Goal: Entertainment & Leisure: Consume media (video, audio)

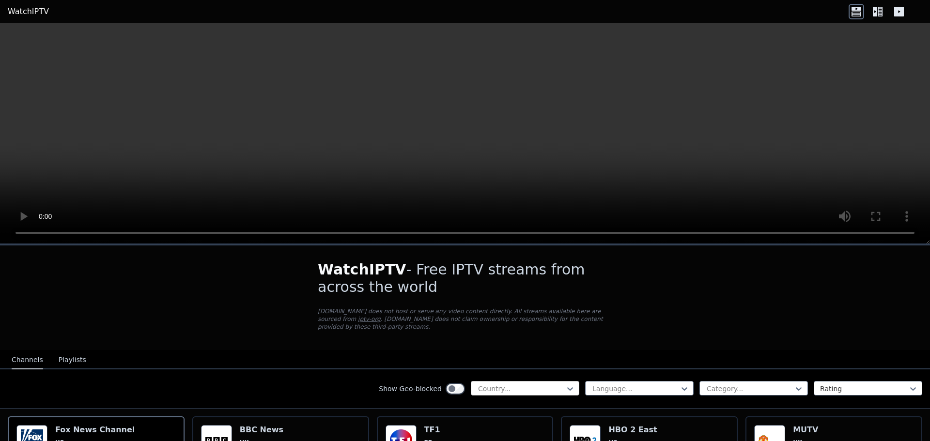
click at [494, 381] on div "Country..." at bounding box center [525, 388] width 109 height 15
type input "****"
click at [481, 404] on div "[GEOGRAPHIC_DATA]" at bounding box center [525, 410] width 109 height 17
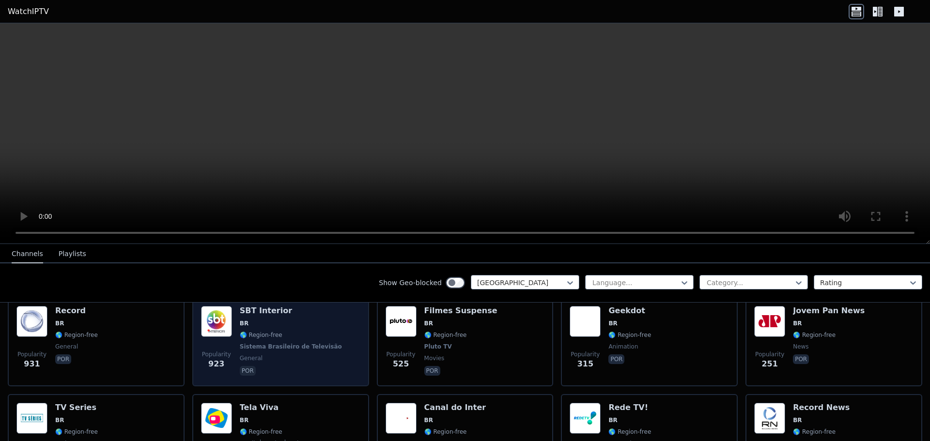
scroll to position [97, 0]
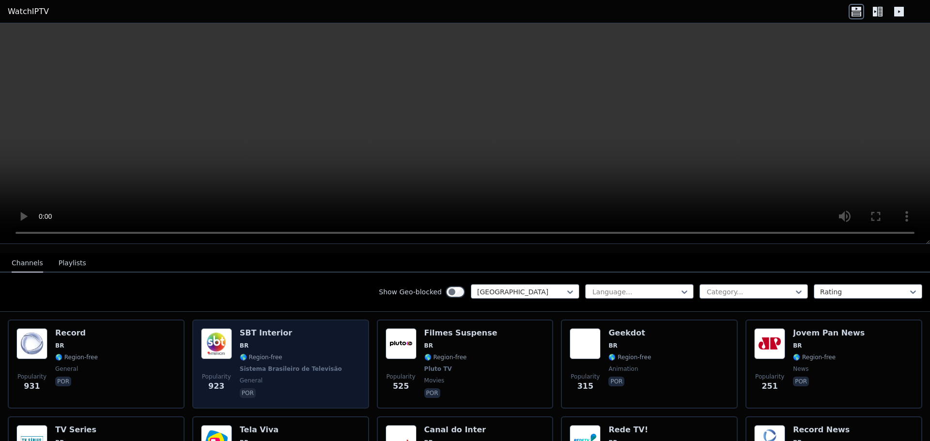
click at [240, 354] on span "🌎 Region-free" at bounding box center [261, 358] width 43 height 8
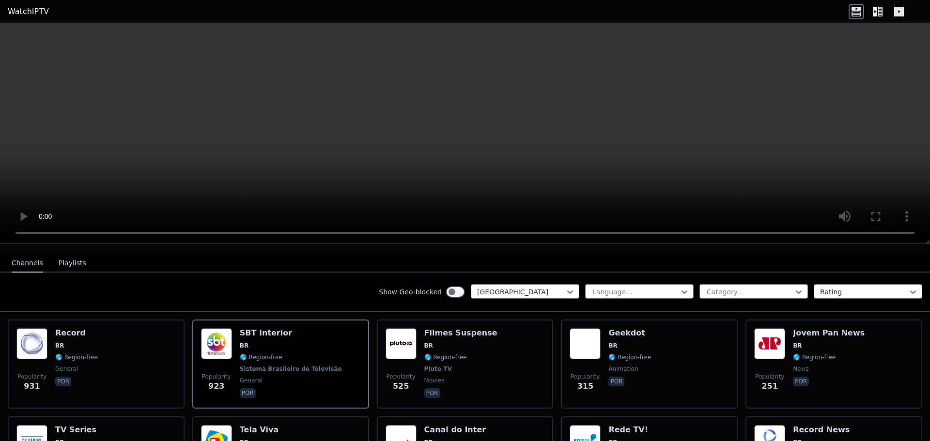
drag, startPoint x: 219, startPoint y: 346, endPoint x: 147, endPoint y: 277, distance: 100.8
click at [147, 277] on div "Show Geo-blocked Brazil Language... Category... Rating" at bounding box center [465, 292] width 930 height 39
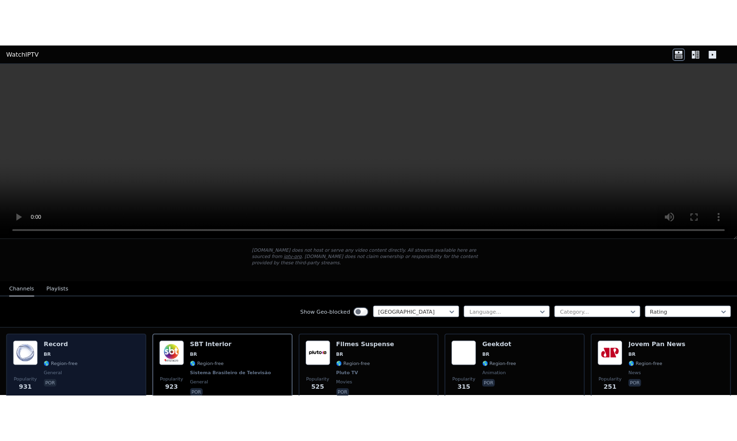
scroll to position [48, 0]
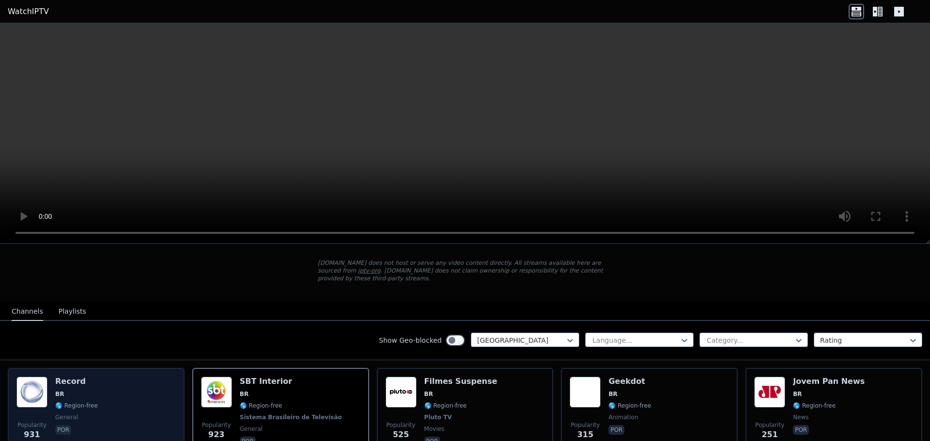
click at [110, 377] on div "Popularity 931 Record BR 🌎 Region-free general por" at bounding box center [95, 413] width 159 height 72
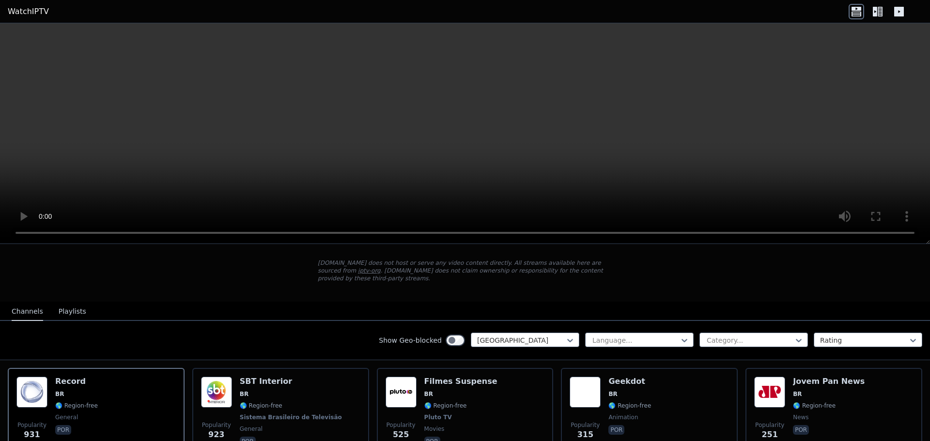
drag, startPoint x: 726, startPoint y: 134, endPoint x: 515, endPoint y: 113, distance: 212.8
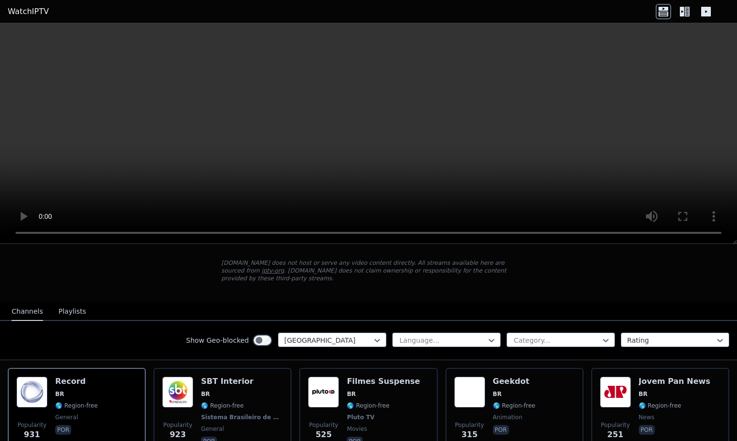
click at [684, 13] on icon at bounding box center [682, 12] width 4 height 10
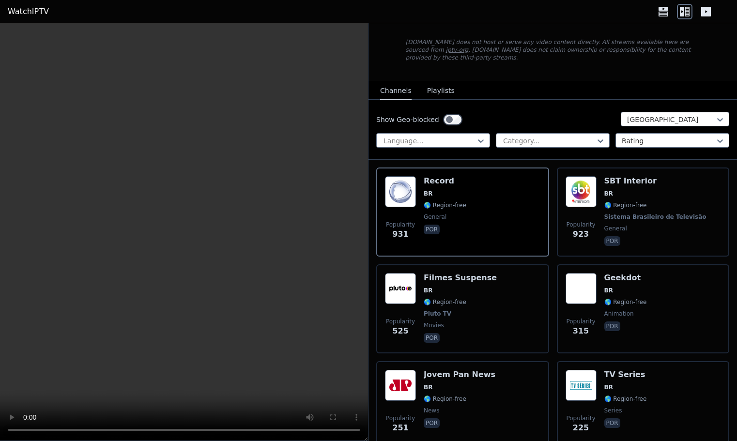
click at [704, 11] on icon at bounding box center [707, 12] width 10 height 10
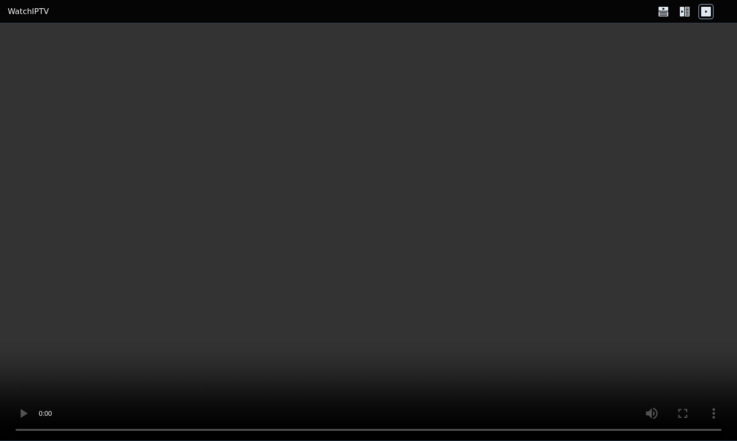
click at [666, 12] on icon at bounding box center [664, 13] width 10 height 5
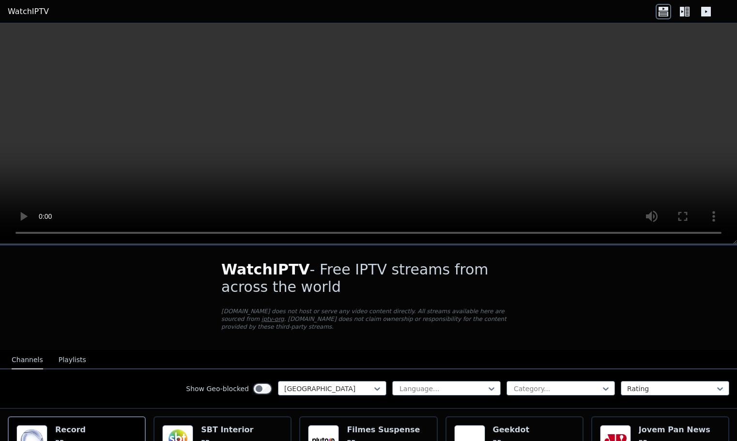
click at [691, 12] on icon at bounding box center [685, 12] width 16 height 16
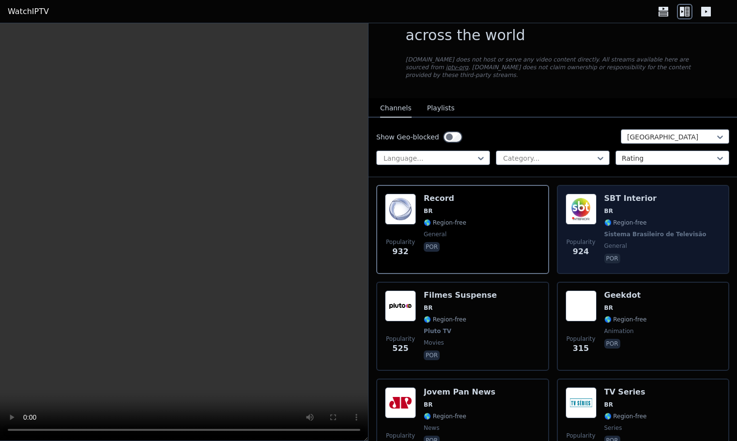
scroll to position [0, 0]
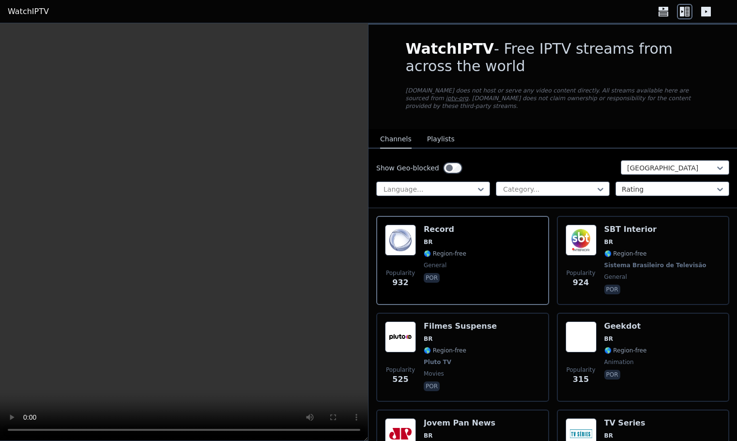
click at [443, 135] on button "Playlists" at bounding box center [441, 139] width 28 height 18
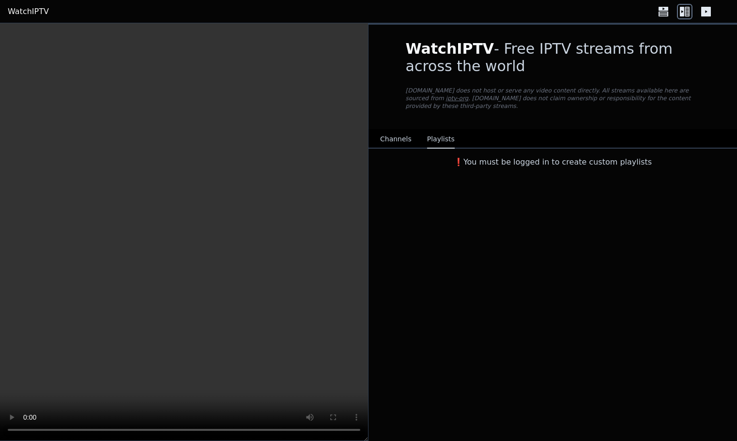
click at [226, 231] on video at bounding box center [184, 232] width 368 height 418
drag, startPoint x: 222, startPoint y: 161, endPoint x: 221, endPoint y: 169, distance: 7.8
click at [222, 162] on video at bounding box center [184, 232] width 368 height 418
